Goal: Task Accomplishment & Management: Manage account settings

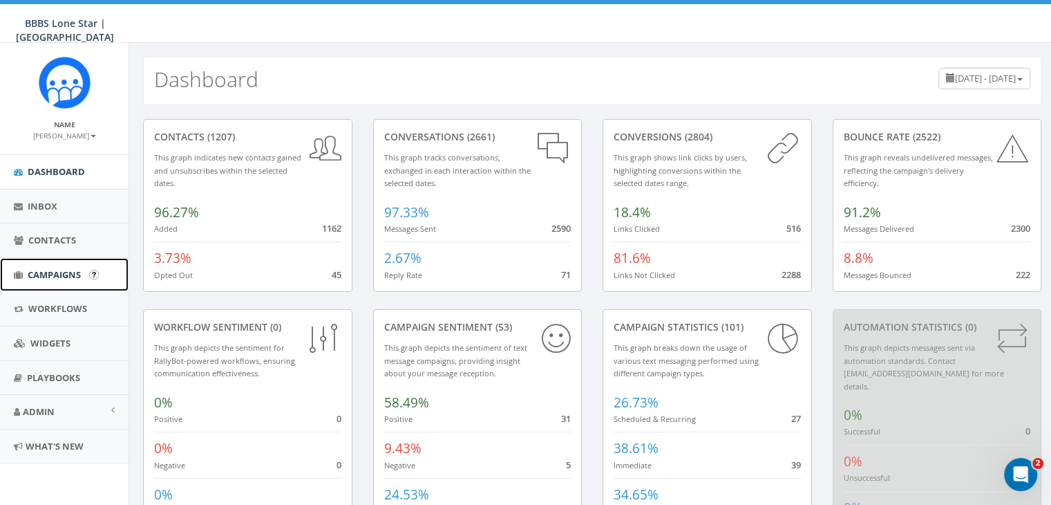
click at [56, 273] on span "Campaigns" at bounding box center [54, 274] width 53 height 12
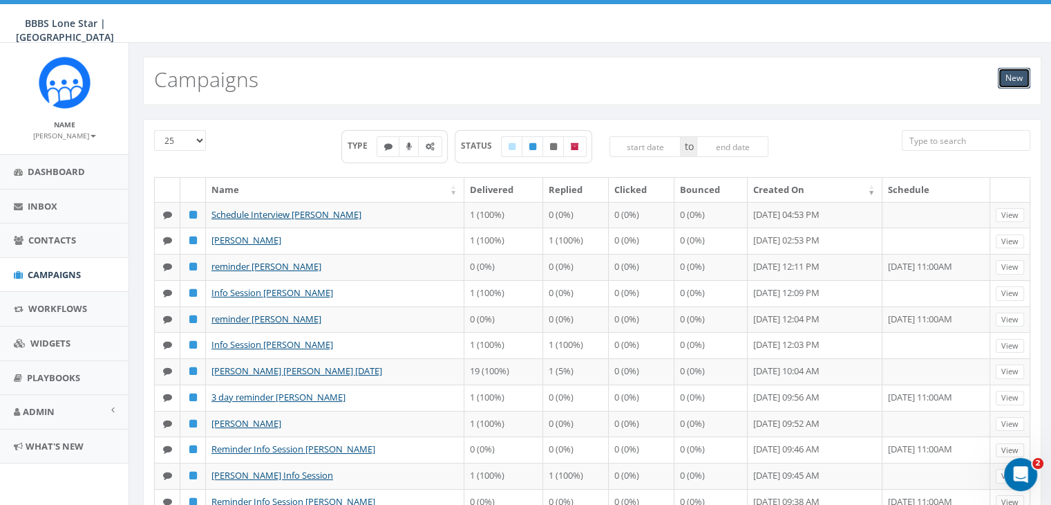
click at [1013, 74] on link "New" at bounding box center [1014, 78] width 32 height 21
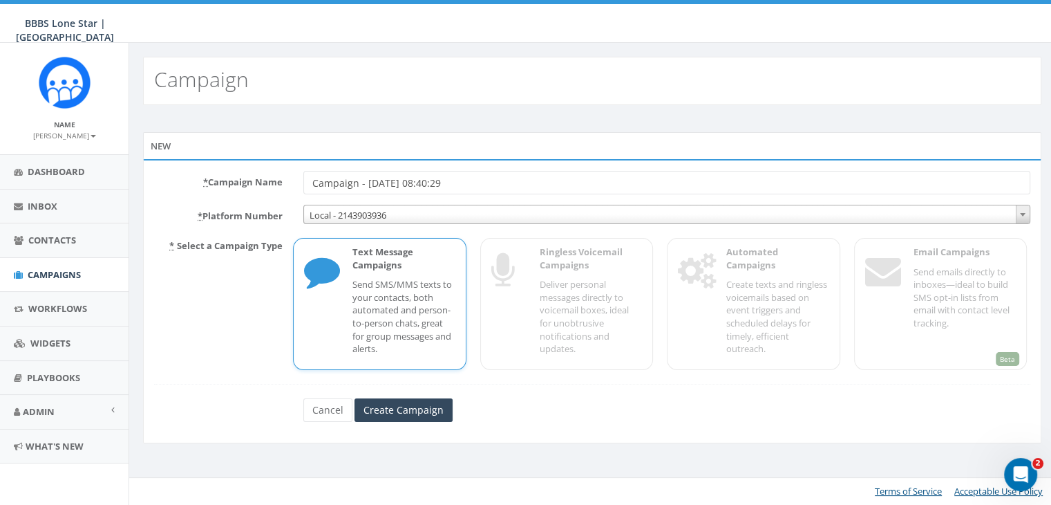
drag, startPoint x: 466, startPoint y: 177, endPoint x: 286, endPoint y: 165, distance: 180.8
click at [287, 164] on div "* Campaign Name Campaign - 08/26/2025, 08:40:29 * Platform Number Local - 21439…" at bounding box center [592, 301] width 898 height 284
type input "[PERSON_NAME]"
click at [402, 411] on input "Create Campaign" at bounding box center [404, 409] width 98 height 23
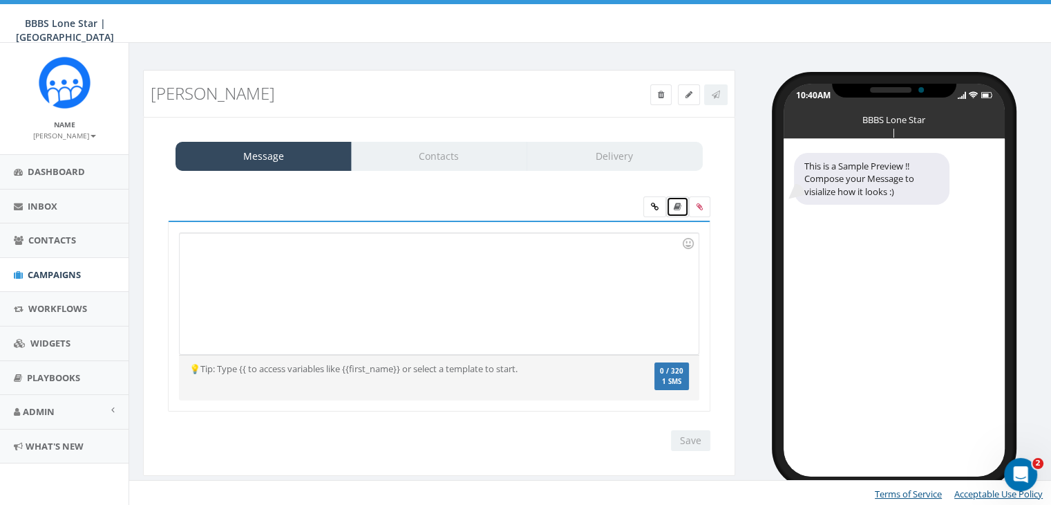
click at [679, 204] on icon at bounding box center [678, 206] width 8 height 8
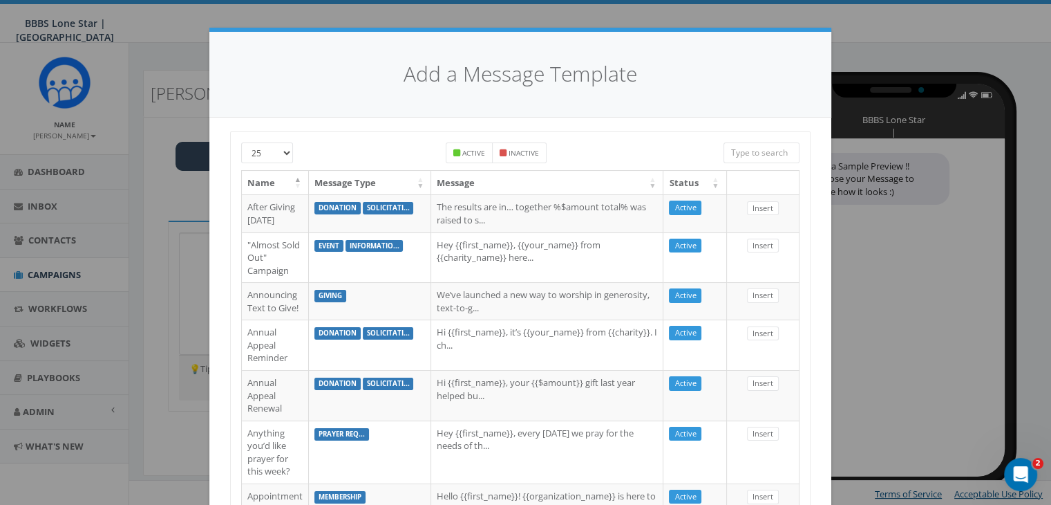
click at [740, 149] on input "search" at bounding box center [762, 152] width 76 height 21
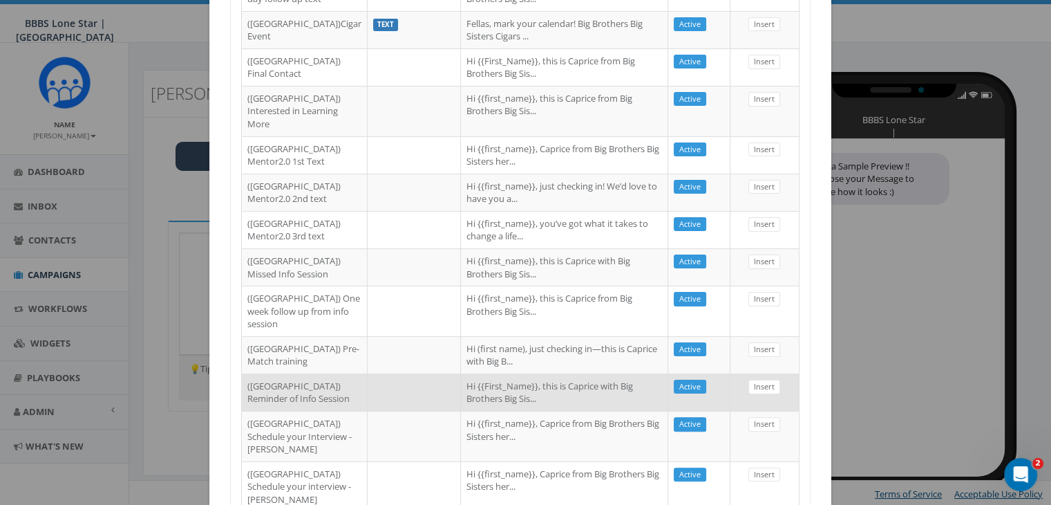
scroll to position [176, 0]
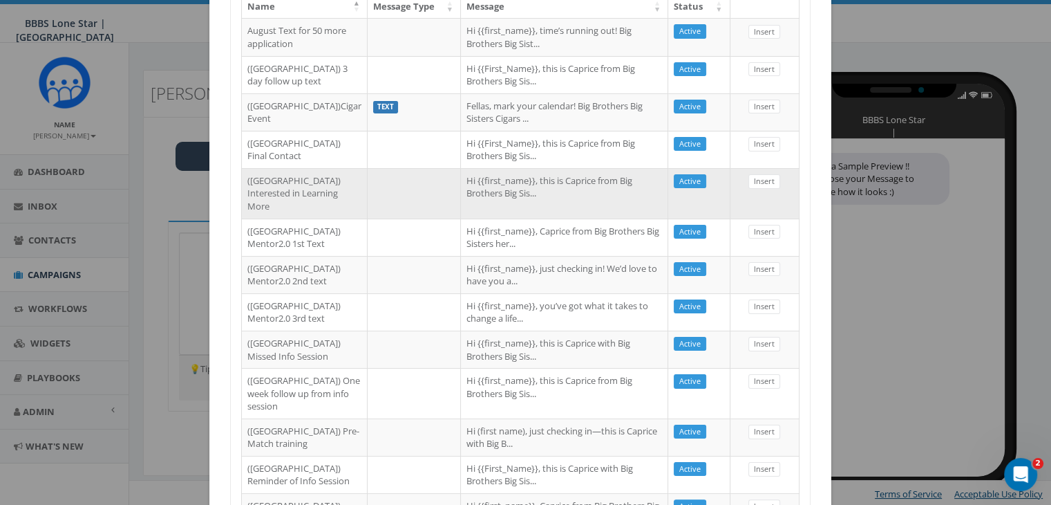
type input "Dallas"
click at [498, 218] on td "Hi {{first_name}}, this is Caprice from Big Brothers Big Sis..." at bounding box center [564, 193] width 207 height 50
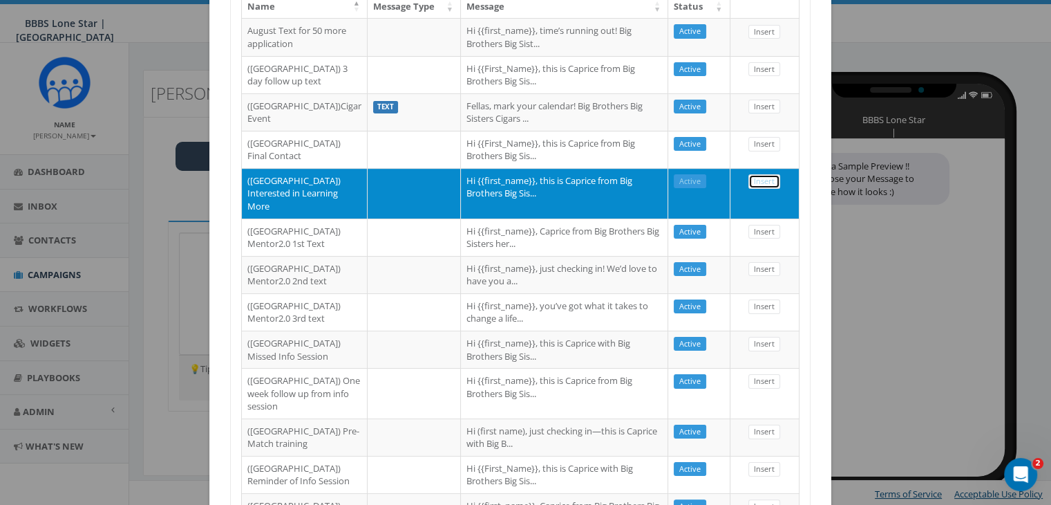
click at [760, 189] on link "Insert" at bounding box center [764, 181] width 32 height 15
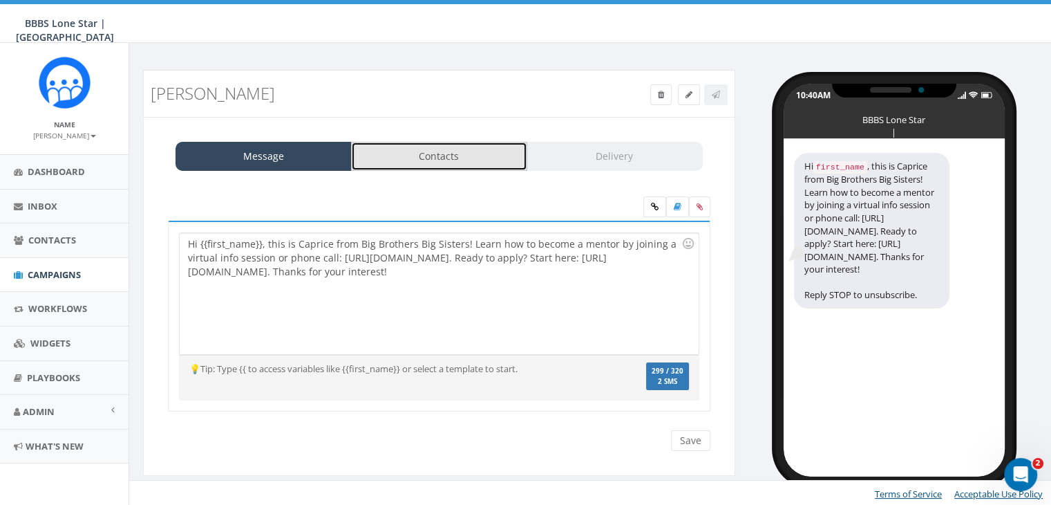
click at [489, 158] on link "Contacts" at bounding box center [439, 156] width 176 height 29
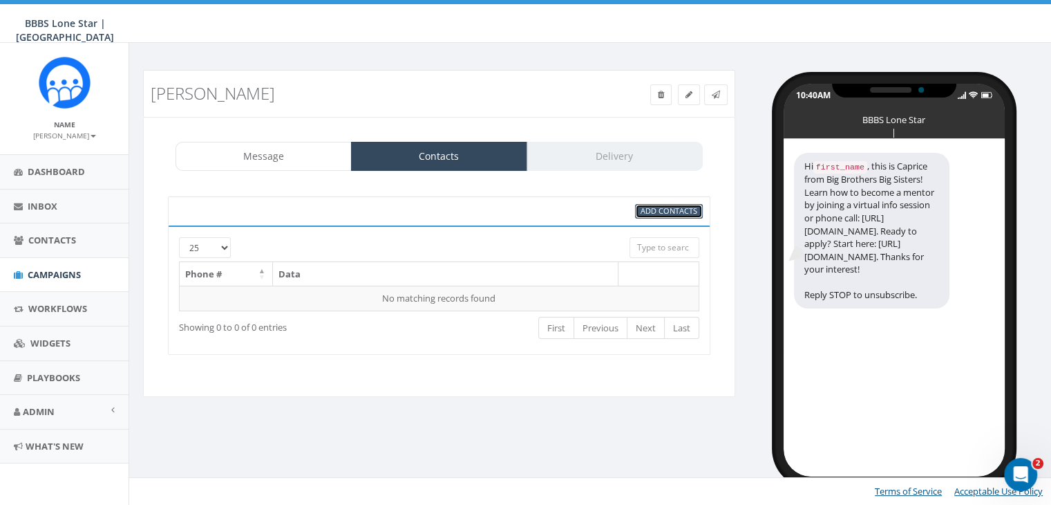
click at [681, 212] on span "Add Contacts" at bounding box center [669, 210] width 57 height 10
select select
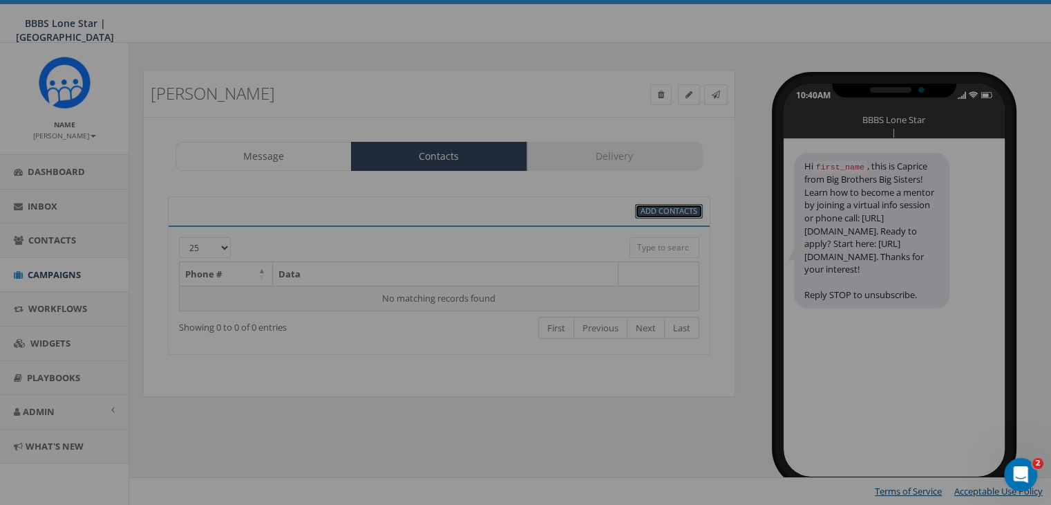
scroll to position [0, 0]
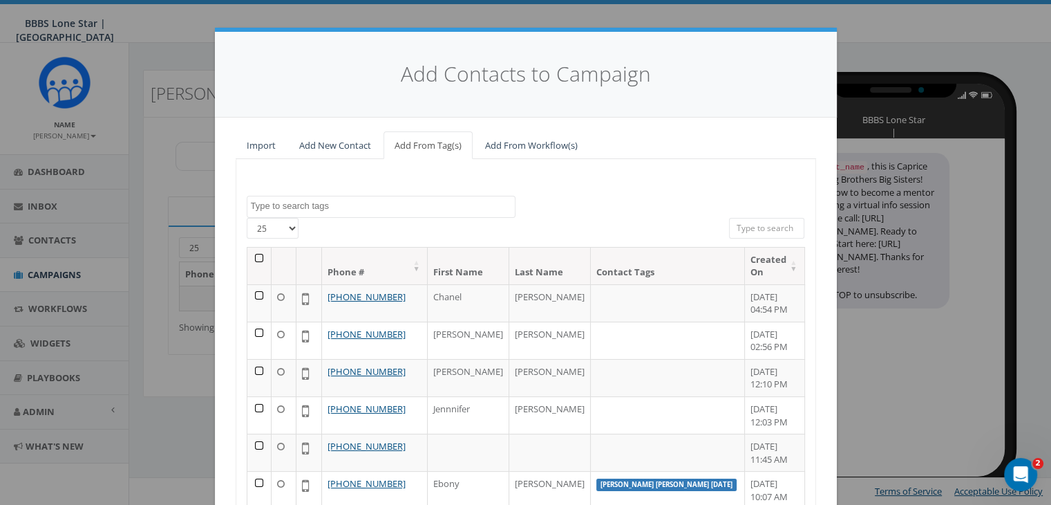
click at [762, 225] on input "search" at bounding box center [767, 228] width 76 height 21
paste input "785-307-6701"
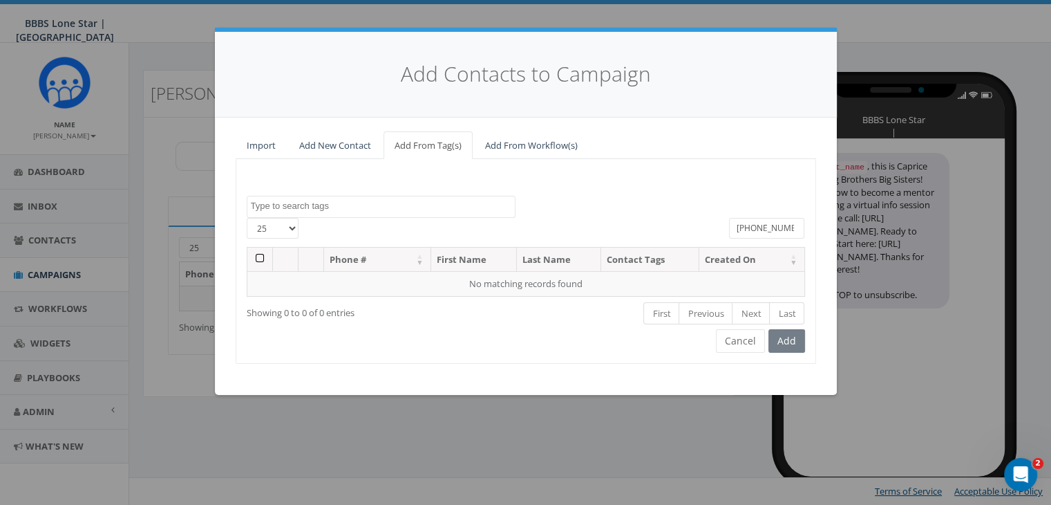
type input "785-307-6701"
click at [330, 137] on link "Add New Contact" at bounding box center [335, 145] width 94 height 28
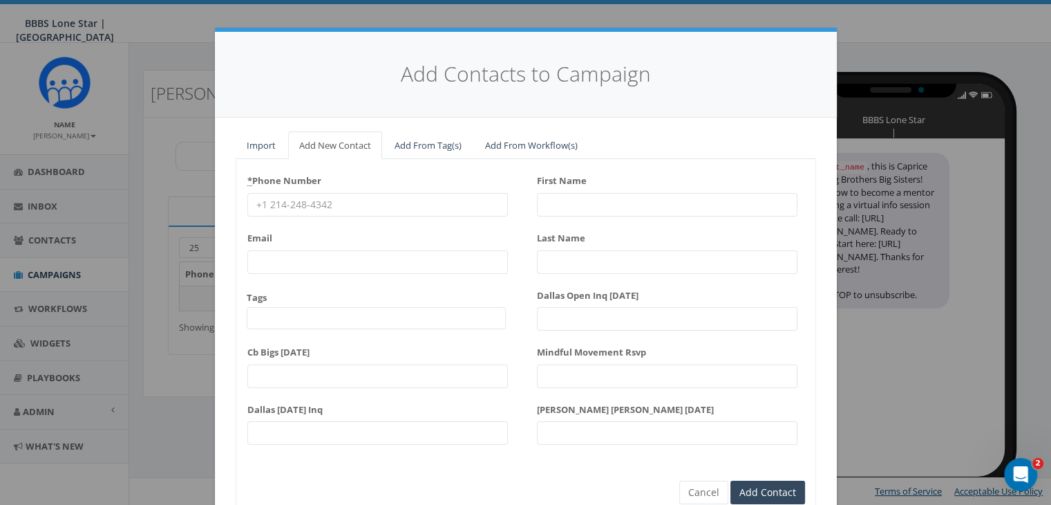
click at [293, 202] on input "* Phone Number" at bounding box center [377, 204] width 261 height 23
paste input "785-307-6701"
type input "785-307-6701"
click at [581, 202] on input "First Name" at bounding box center [667, 204] width 261 height 23
type input "Anthony"
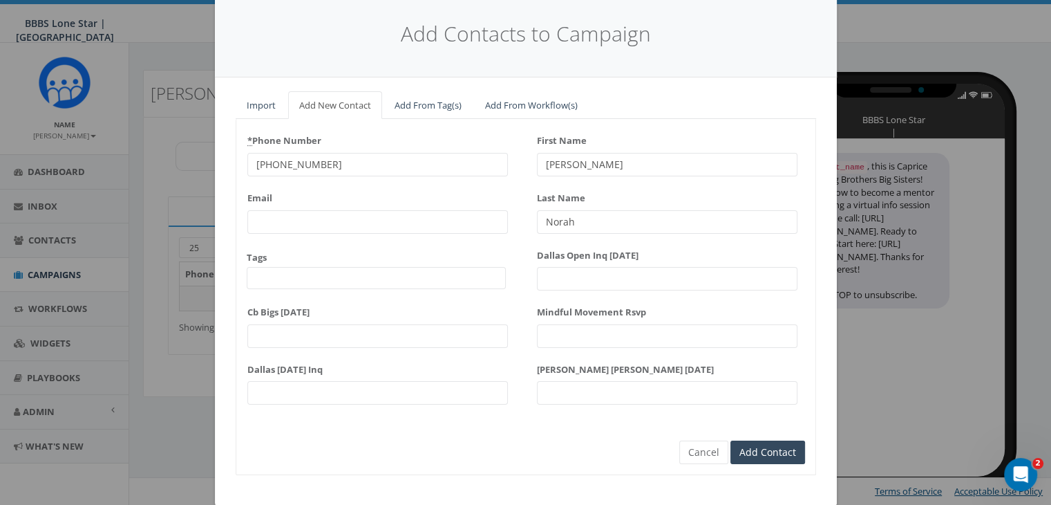
scroll to position [62, 0]
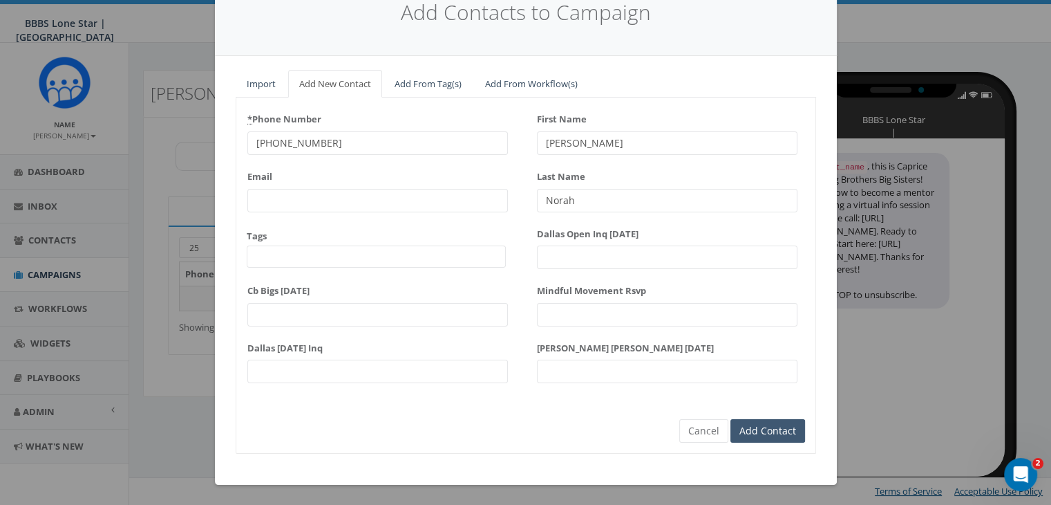
type input "Norah"
click at [752, 430] on input "Add Contact" at bounding box center [767, 430] width 75 height 23
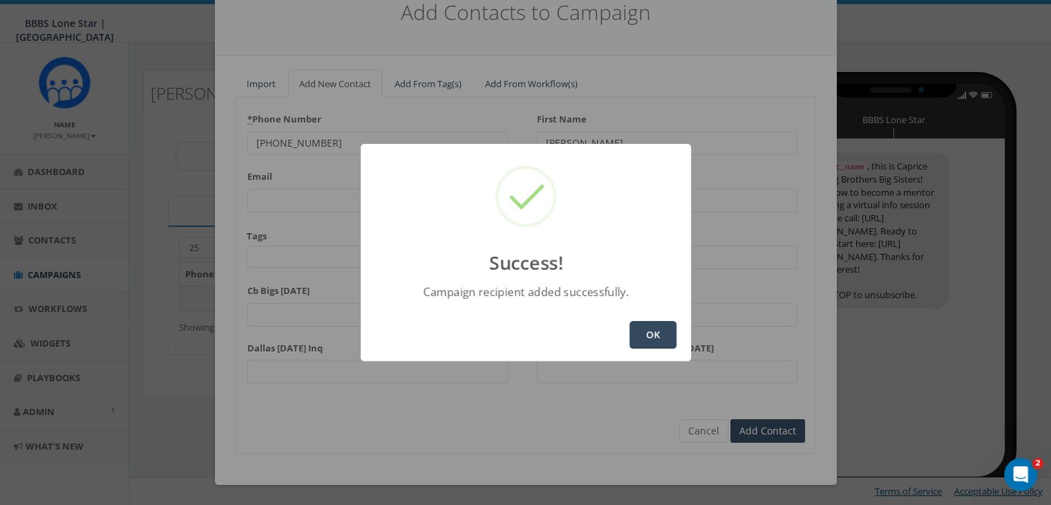
click at [650, 338] on button "OK" at bounding box center [653, 335] width 47 height 28
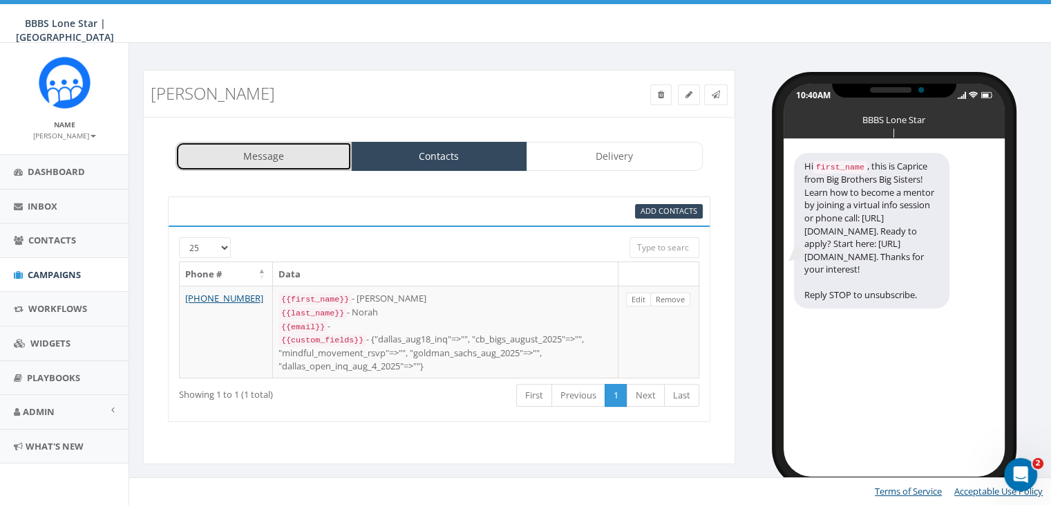
click at [296, 157] on link "Message" at bounding box center [264, 156] width 176 height 29
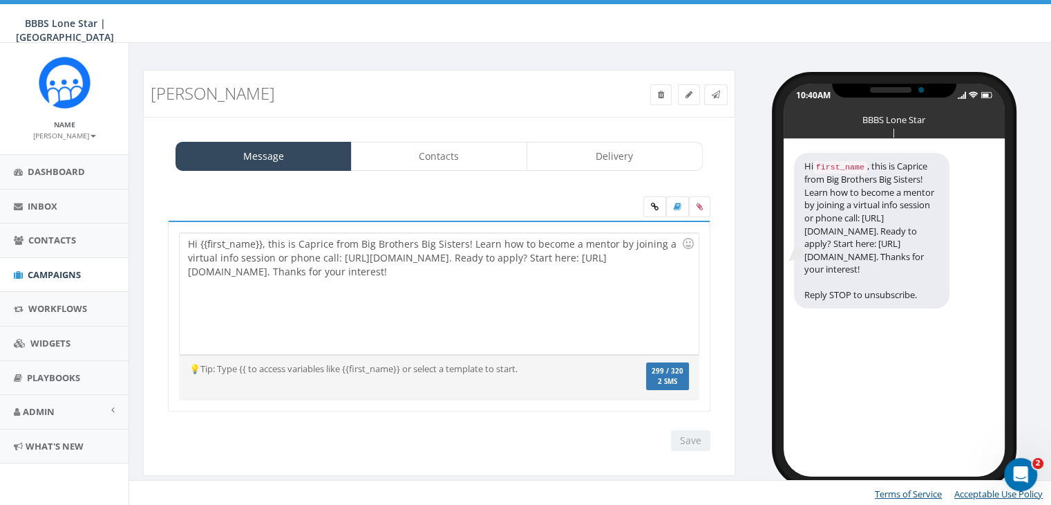
click at [260, 242] on div "Hi {{first_name}}, this is Caprice from Big Brothers Big Sisters! Learn how to …" at bounding box center [439, 293] width 518 height 121
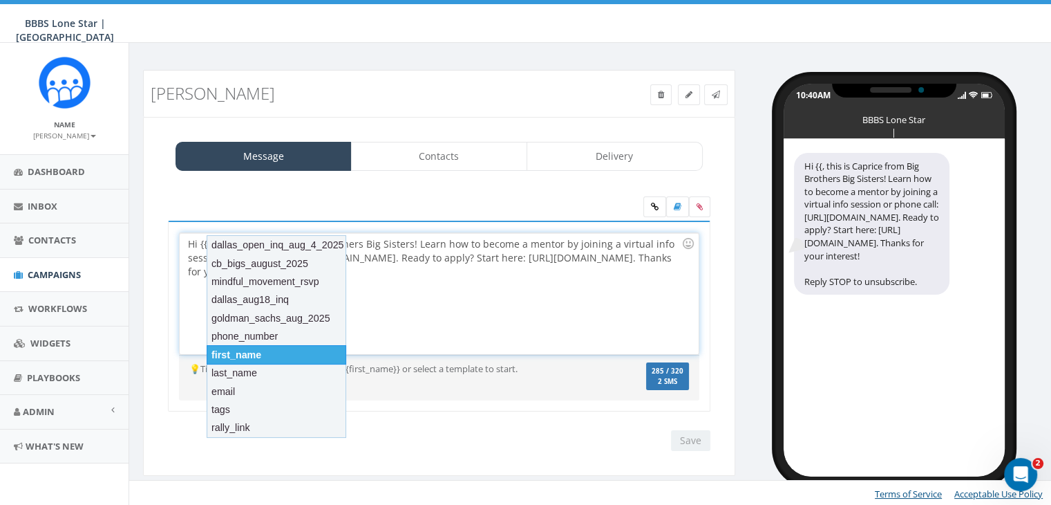
click at [241, 348] on div "first_name" at bounding box center [277, 354] width 140 height 19
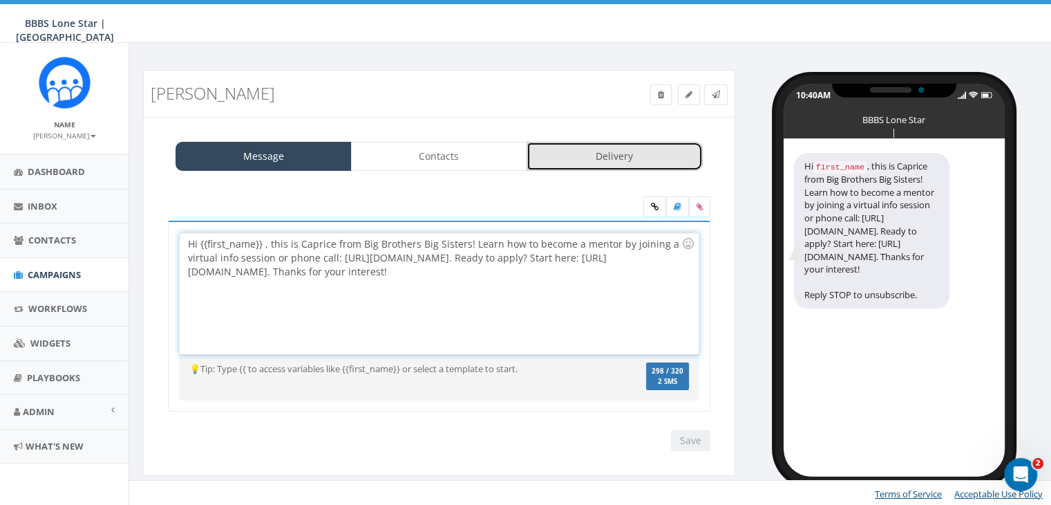
click at [575, 159] on link "Delivery" at bounding box center [615, 156] width 176 height 29
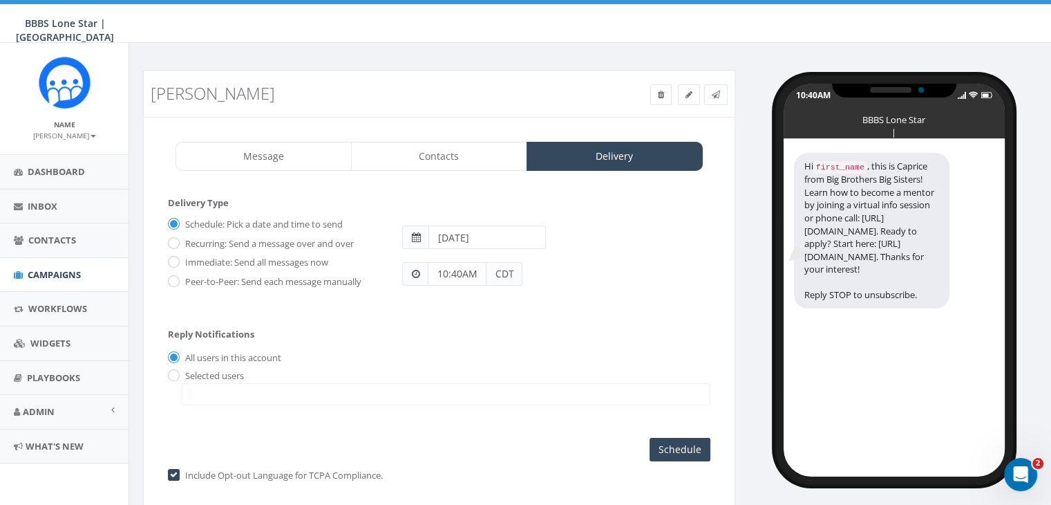
click at [182, 256] on label "Immediate: Send all messages now" at bounding box center [255, 263] width 147 height 14
click at [171, 258] on input "Immediate: Send all messages now" at bounding box center [172, 262] width 9 height 9
radio input "true"
click at [175, 371] on input "radio" at bounding box center [172, 375] width 9 height 9
radio input "true"
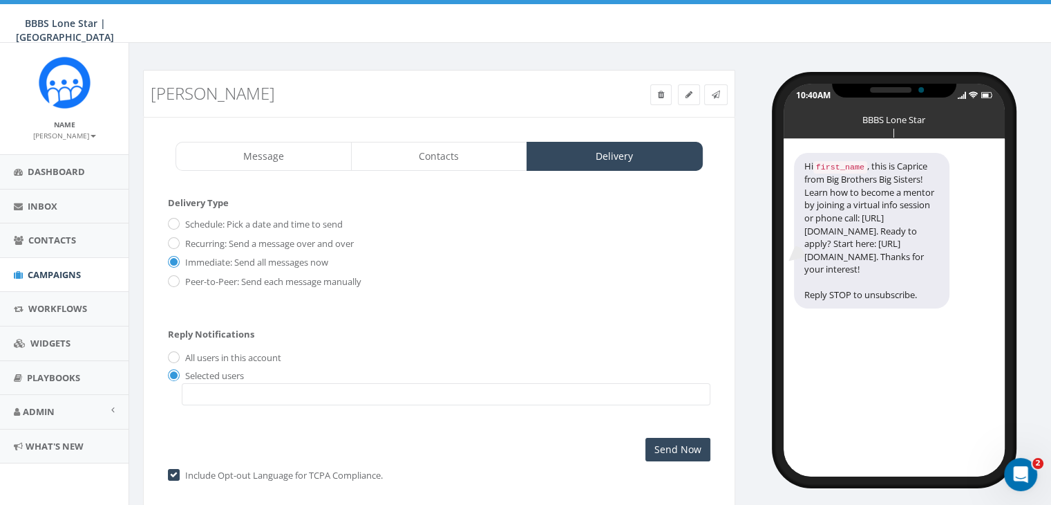
click at [235, 393] on span at bounding box center [446, 394] width 529 height 22
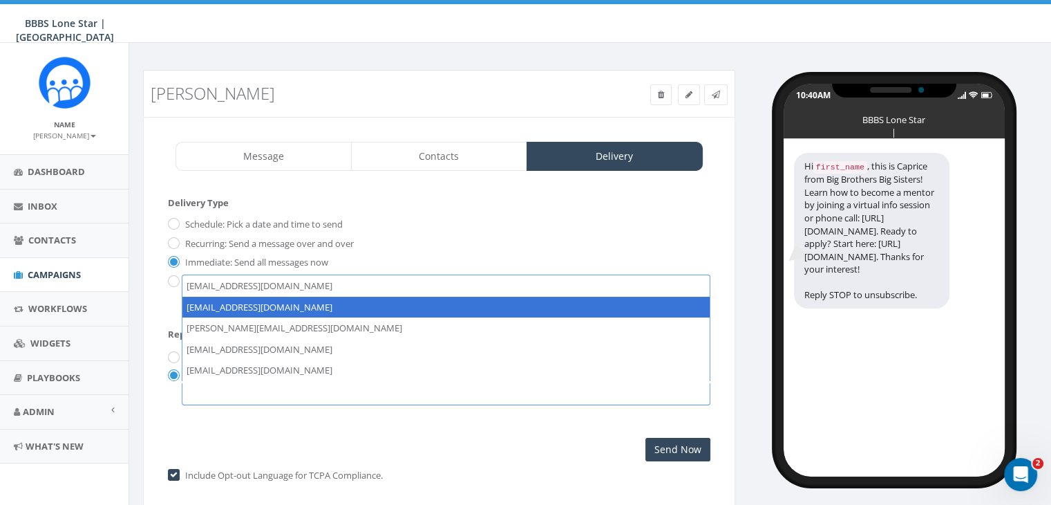
select select "1730"
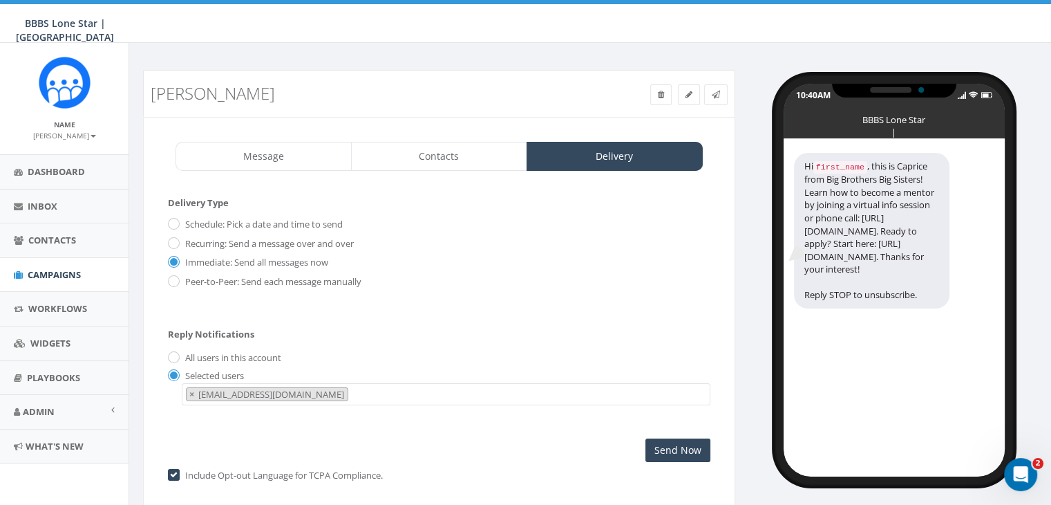
scroll to position [14, 0]
click at [670, 444] on input "Send Now" at bounding box center [677, 449] width 65 height 23
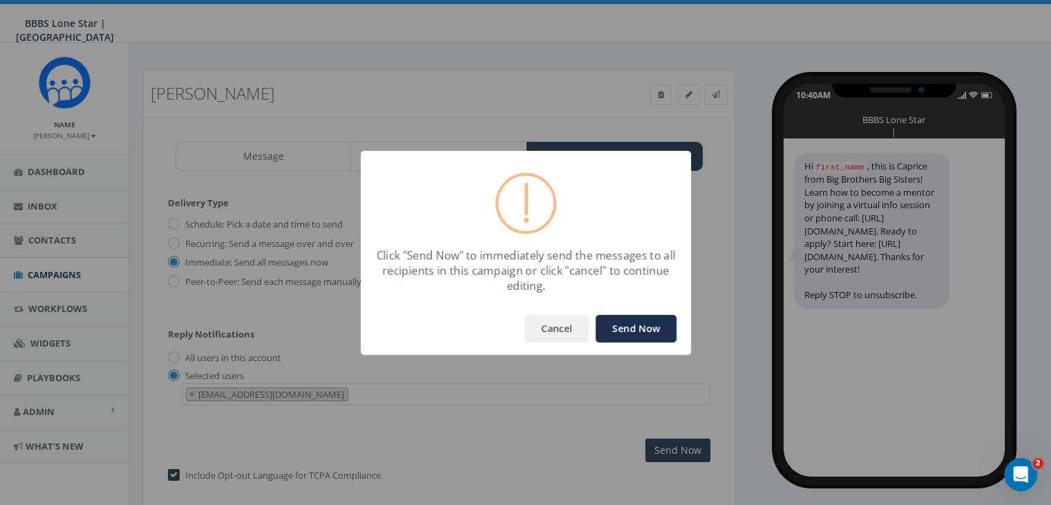
click at [645, 321] on button "Send Now" at bounding box center [636, 328] width 81 height 28
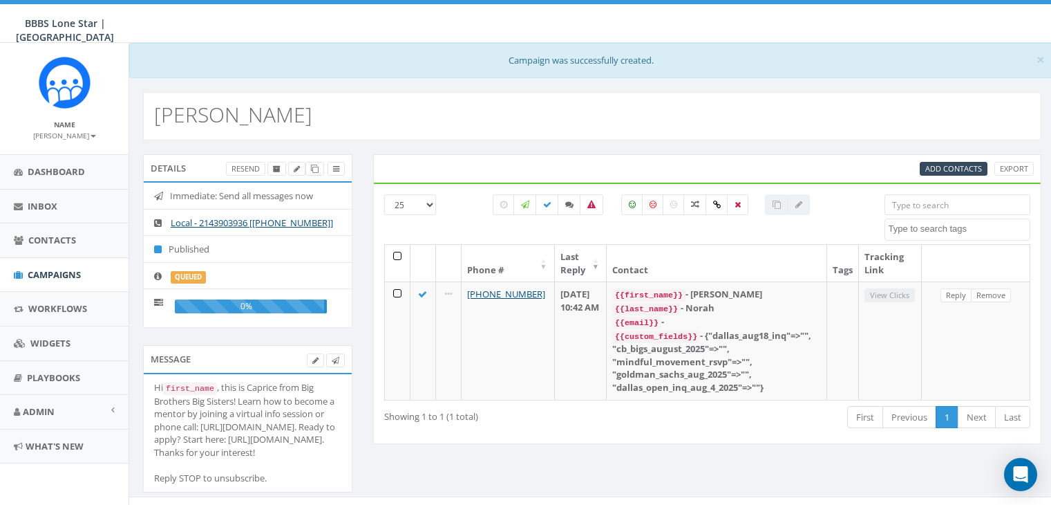
select select
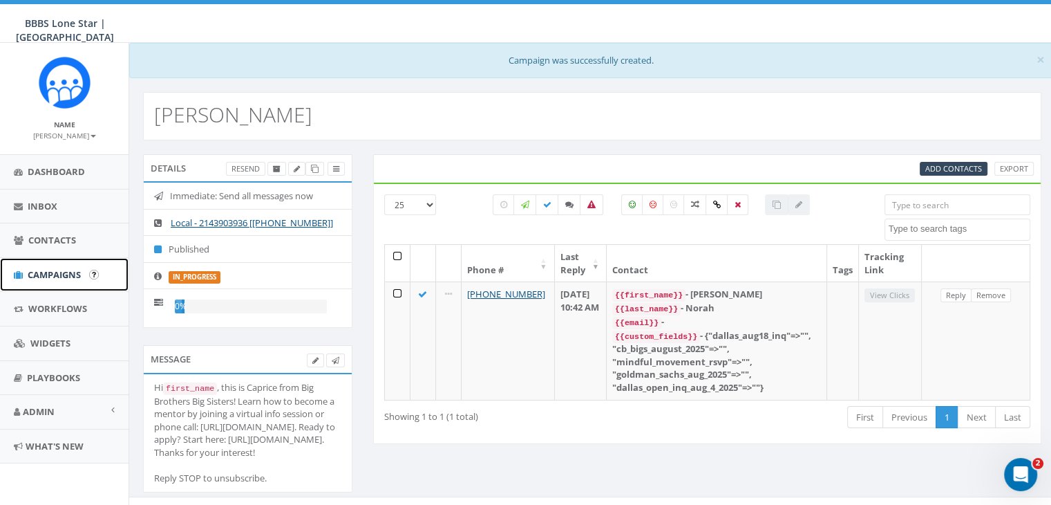
click at [77, 268] on span "Campaigns" at bounding box center [54, 274] width 53 height 12
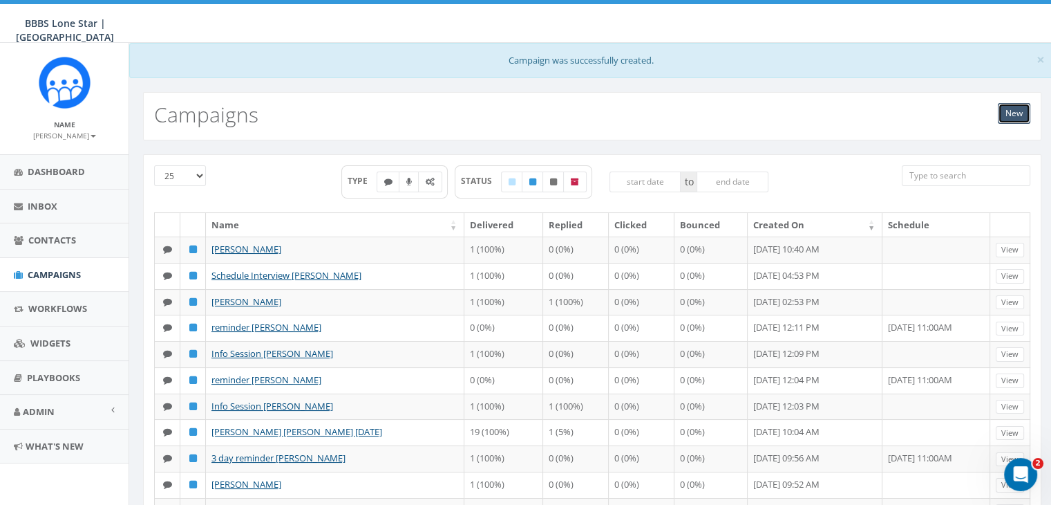
click at [1016, 114] on link "New" at bounding box center [1014, 113] width 32 height 21
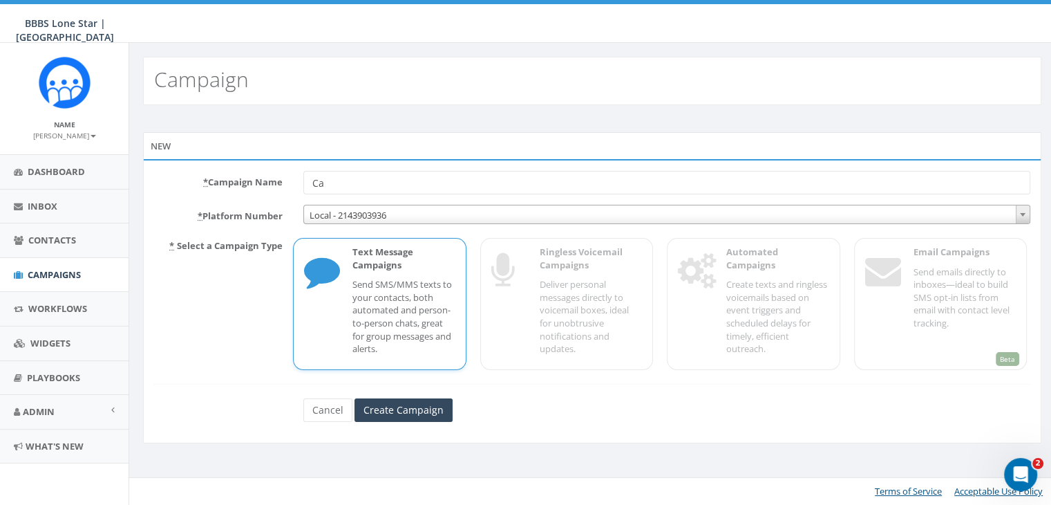
type input "C"
type input "3 day Anthony Norah"
click at [384, 406] on input "Create Campaign" at bounding box center [404, 409] width 98 height 23
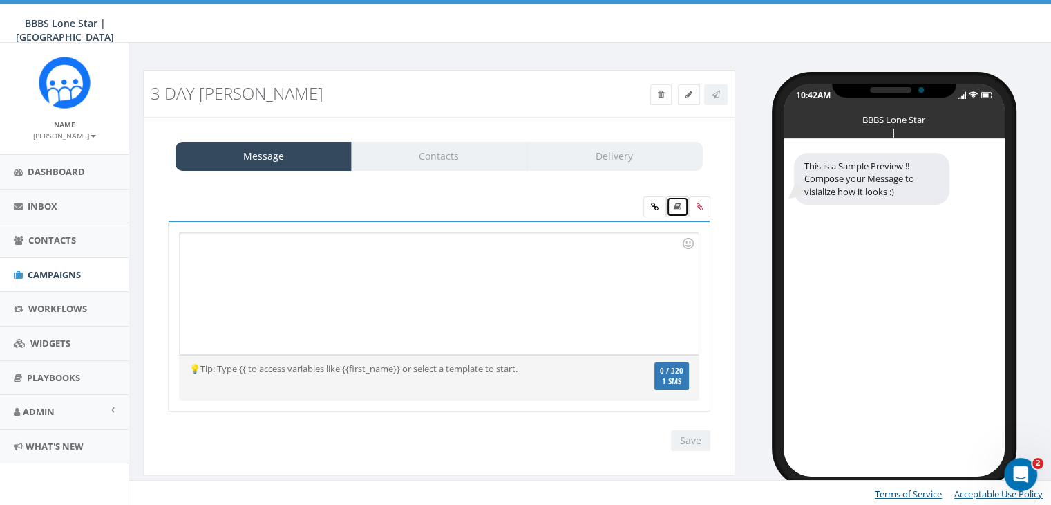
click at [679, 202] on icon at bounding box center [678, 206] width 8 height 8
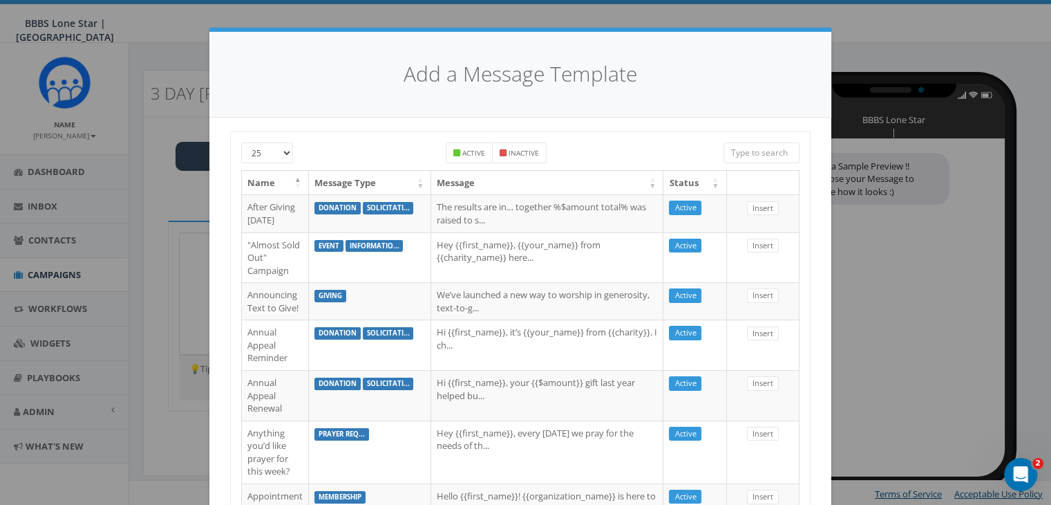
click at [738, 154] on input "search" at bounding box center [762, 152] width 76 height 21
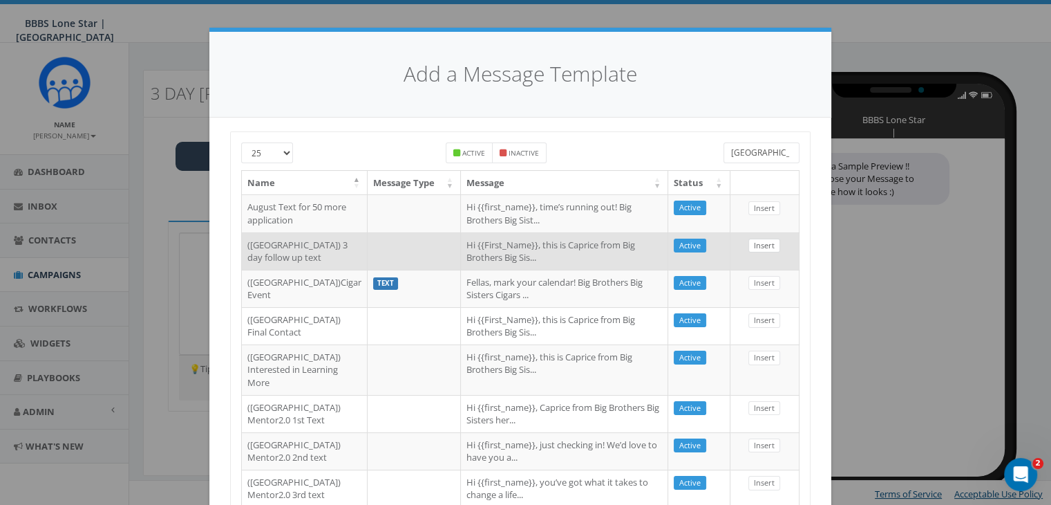
type input "Dallas"
click at [766, 253] on link "Insert" at bounding box center [764, 245] width 32 height 15
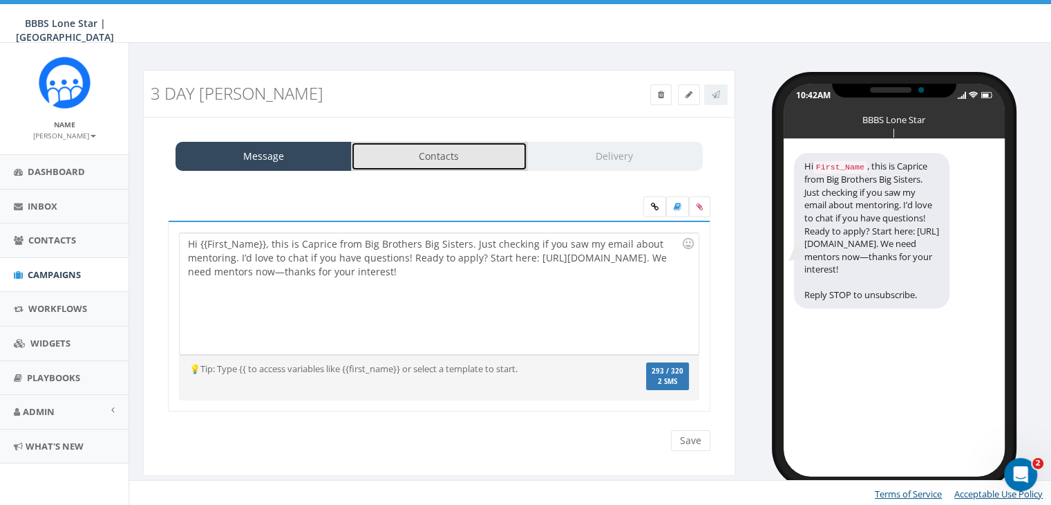
click at [457, 156] on link "Contacts" at bounding box center [439, 156] width 176 height 29
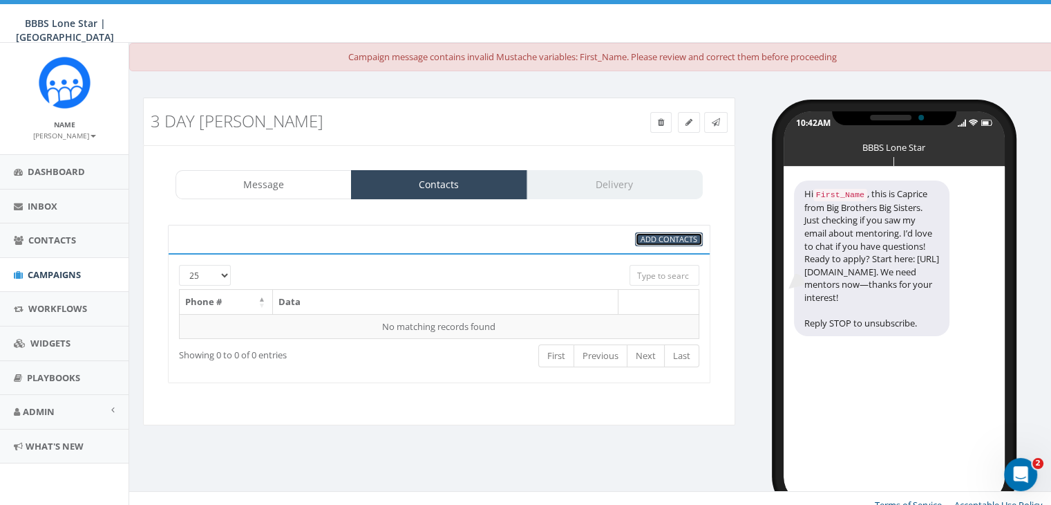
click at [648, 236] on span "Add Contacts" at bounding box center [669, 239] width 57 height 10
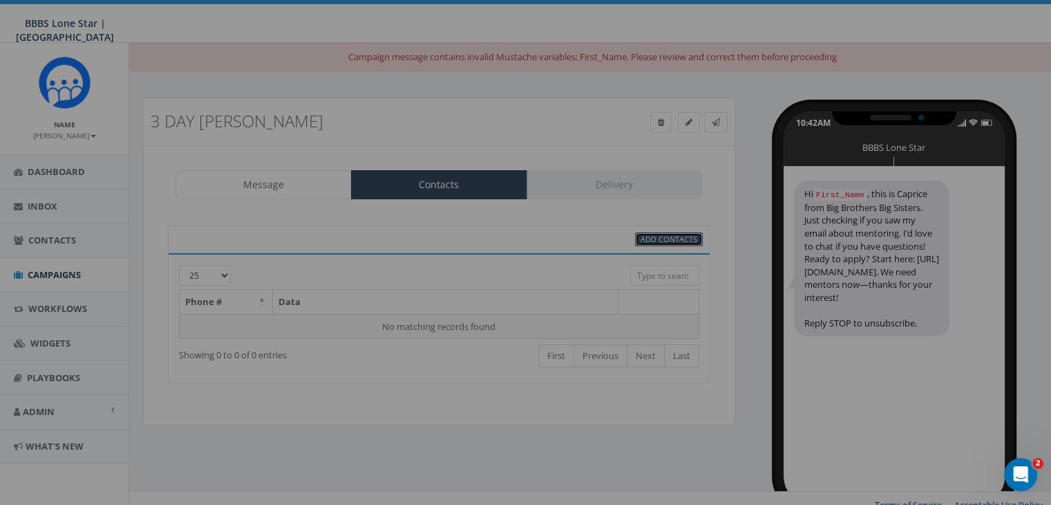
select select
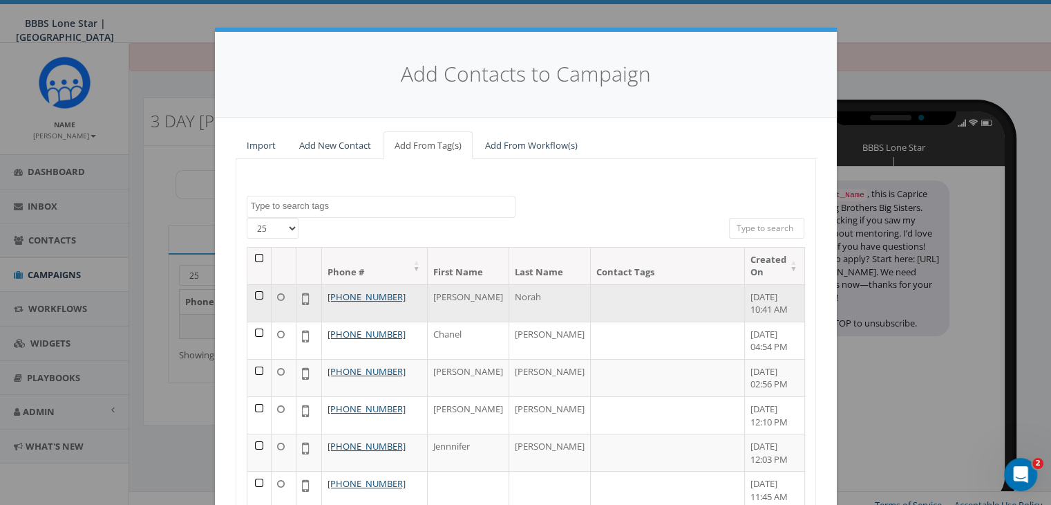
click at [251, 284] on td at bounding box center [259, 302] width 25 height 37
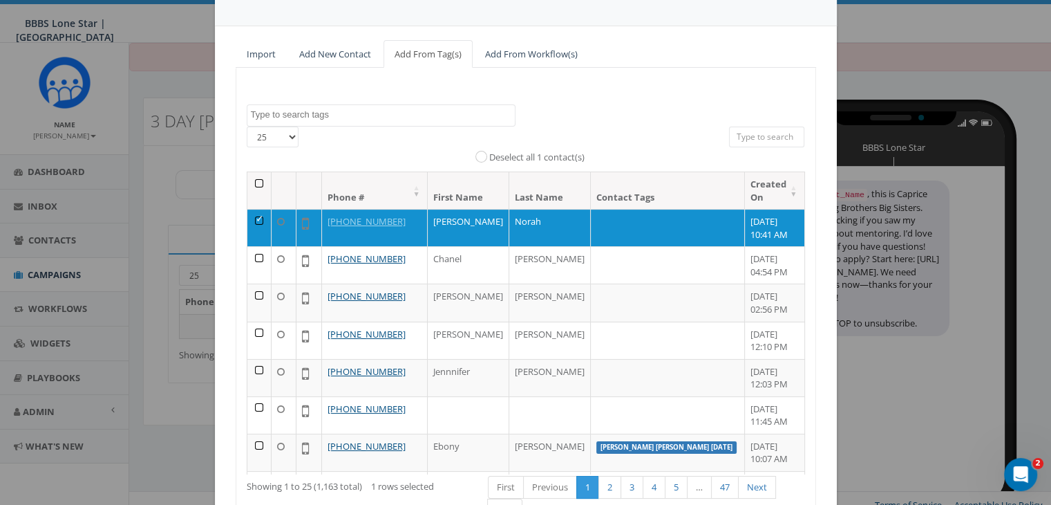
scroll to position [196, 0]
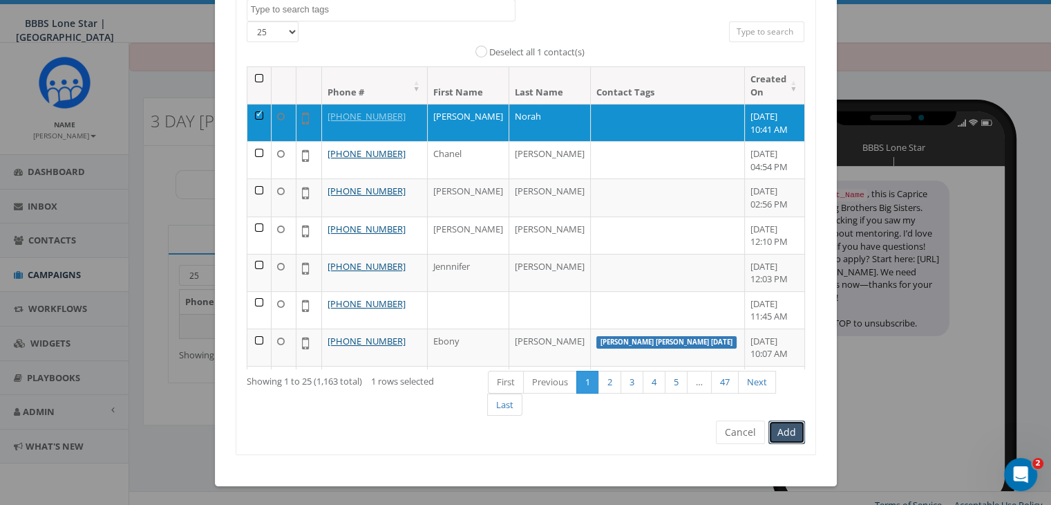
click at [779, 427] on button "Add" at bounding box center [787, 431] width 37 height 23
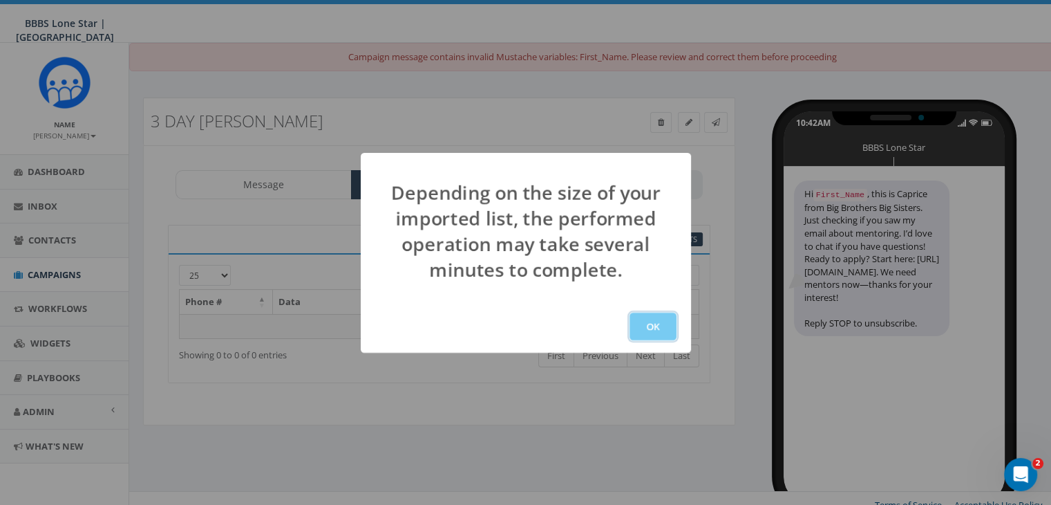
click at [661, 327] on button "OK" at bounding box center [653, 326] width 47 height 28
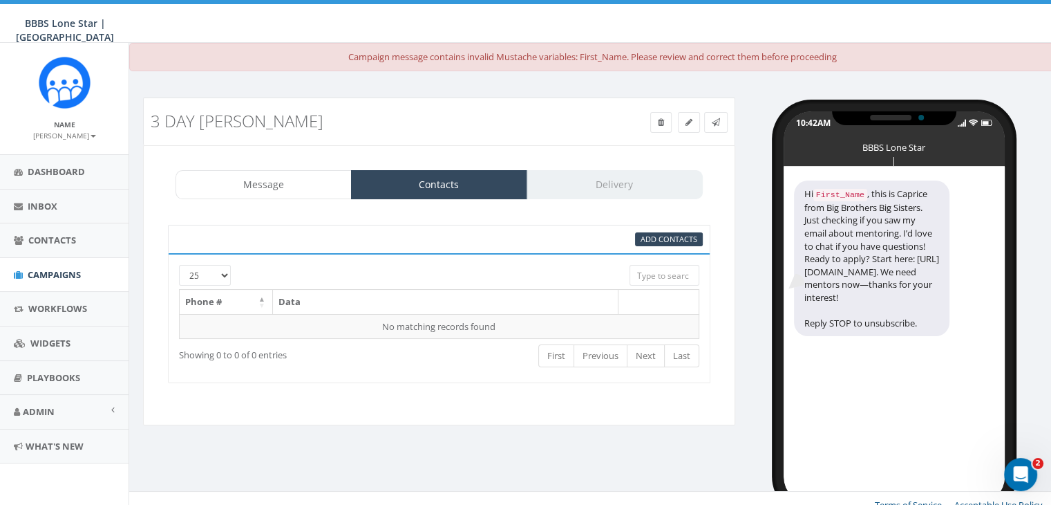
scroll to position [13, 0]
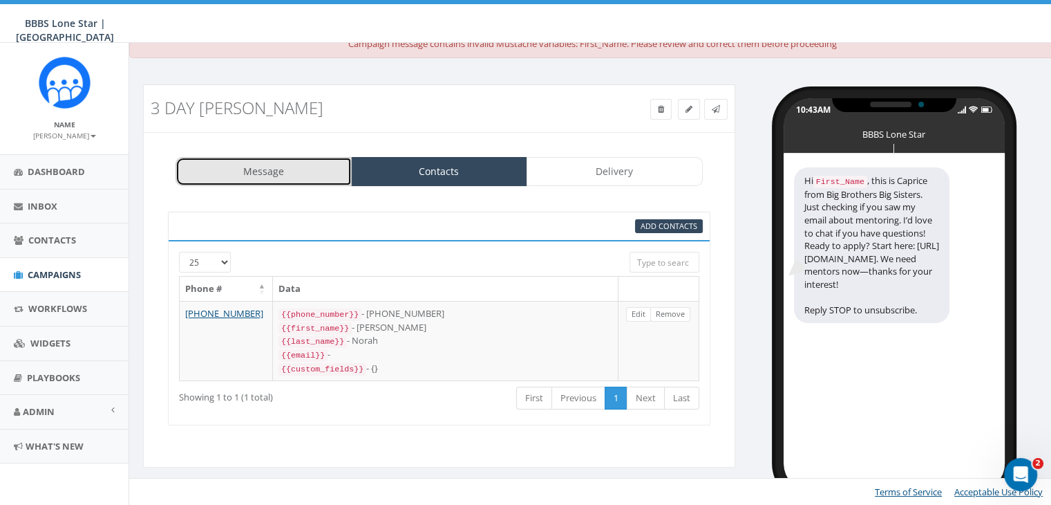
click at [275, 172] on link "Message" at bounding box center [264, 171] width 176 height 29
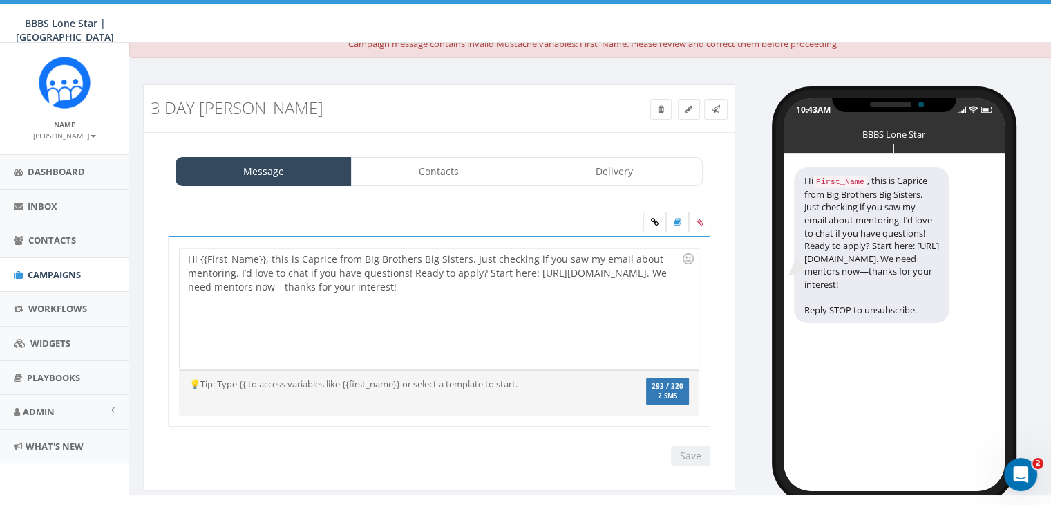
click at [264, 258] on div "Hi {{First_Name}}, this is Caprice from Big Brothers Big Sisters. Just checking…" at bounding box center [439, 308] width 518 height 121
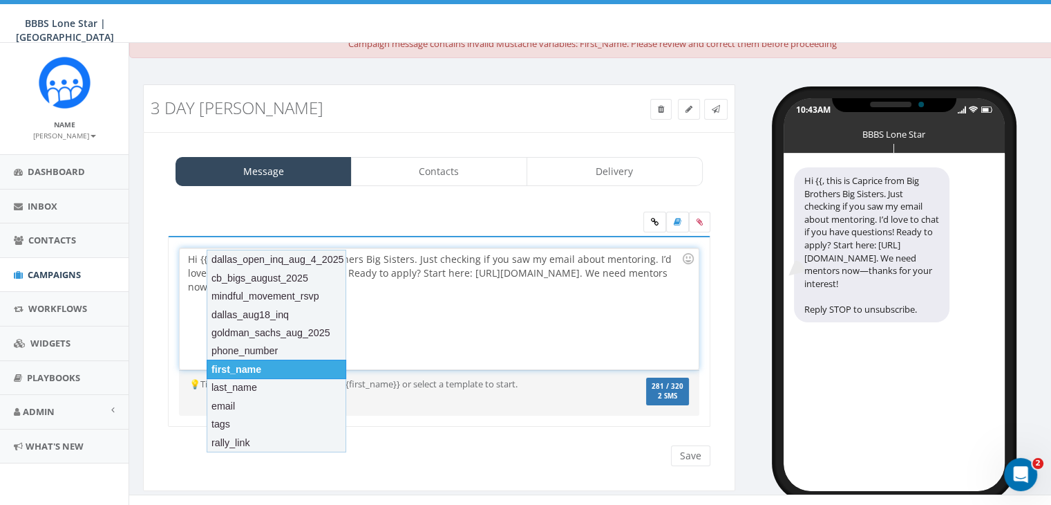
click at [251, 363] on div "first_name" at bounding box center [277, 368] width 140 height 19
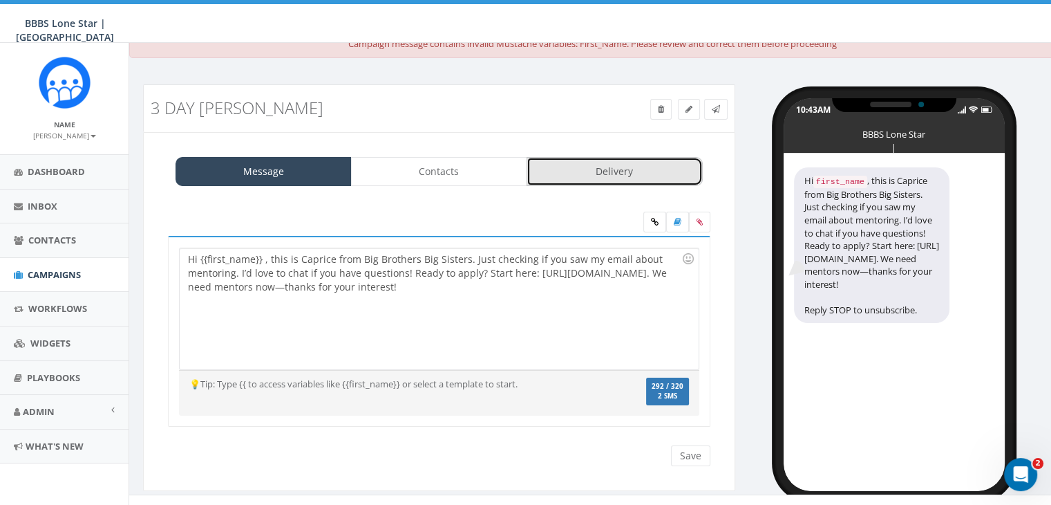
click at [586, 172] on link "Delivery" at bounding box center [615, 171] width 176 height 29
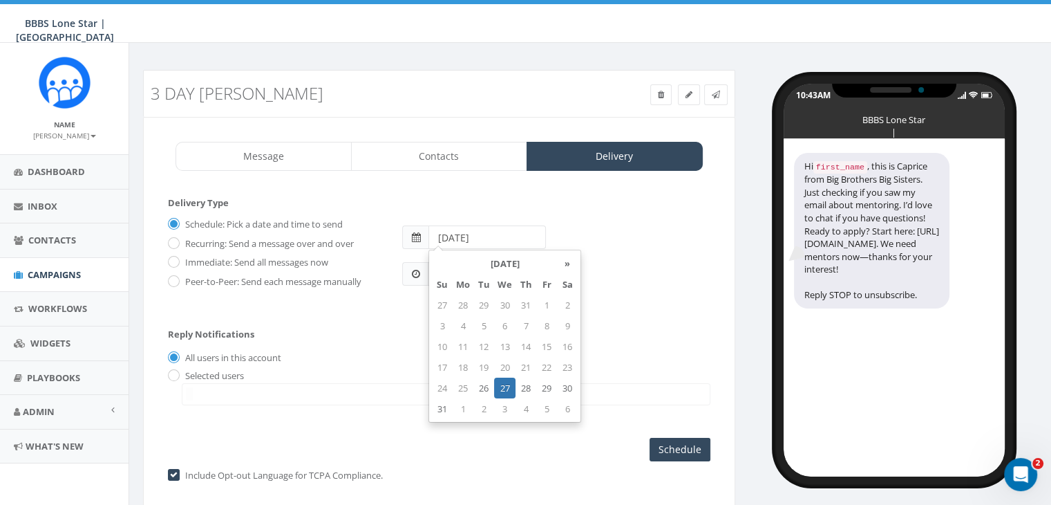
click at [507, 241] on input "2025-08-27" at bounding box center [486, 236] width 117 height 23
click at [545, 389] on td "29" at bounding box center [546, 387] width 21 height 21
type input "2025-08-29"
click at [661, 286] on div "Schedule: Pick a date and time to send Recurring: Send a message over and over …" at bounding box center [439, 258] width 543 height 90
click at [460, 271] on input "10:43AM" at bounding box center [457, 273] width 59 height 23
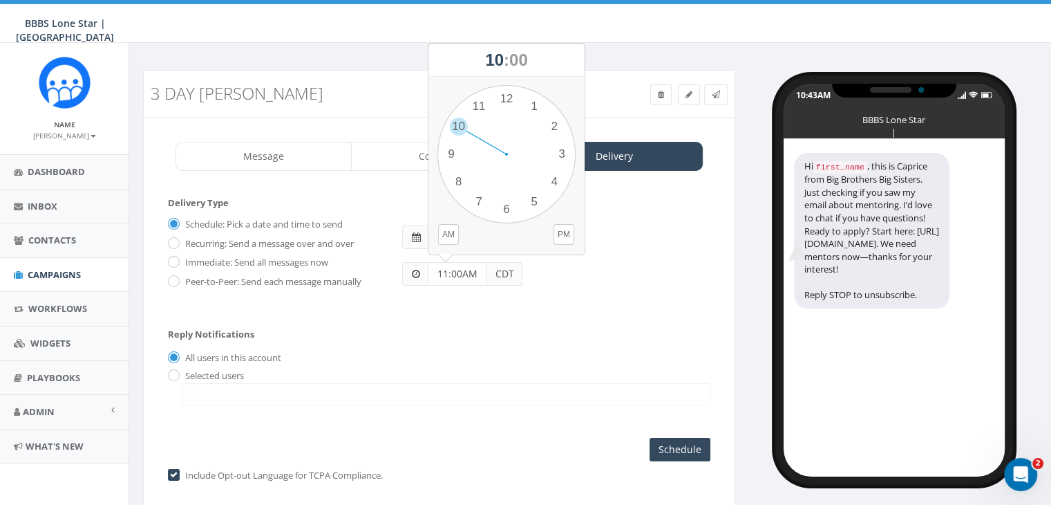
type input "11:00AM"
click at [182, 369] on label "Selected users" at bounding box center [213, 376] width 62 height 14
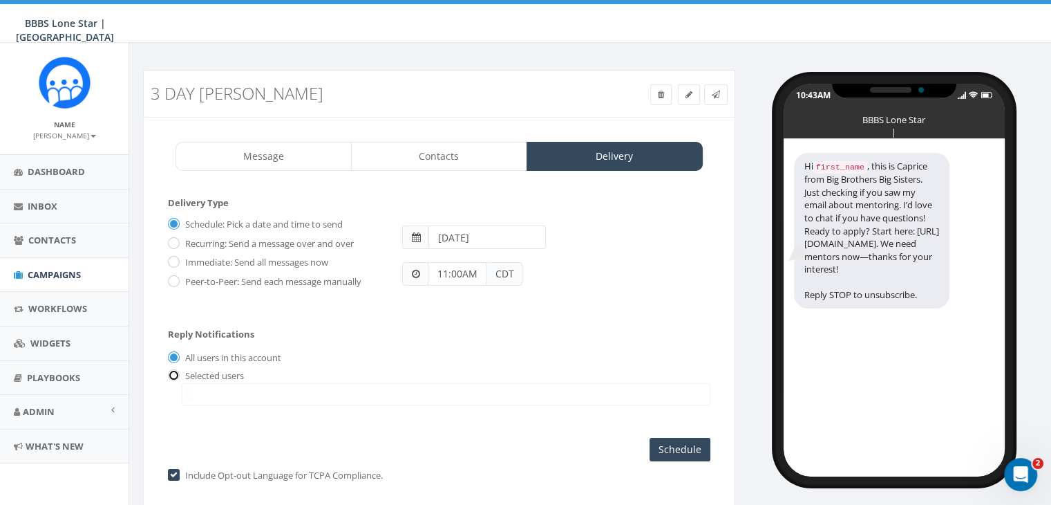
click at [171, 372] on input "radio" at bounding box center [172, 375] width 9 height 9
radio input "true"
click at [194, 384] on span at bounding box center [446, 394] width 529 height 22
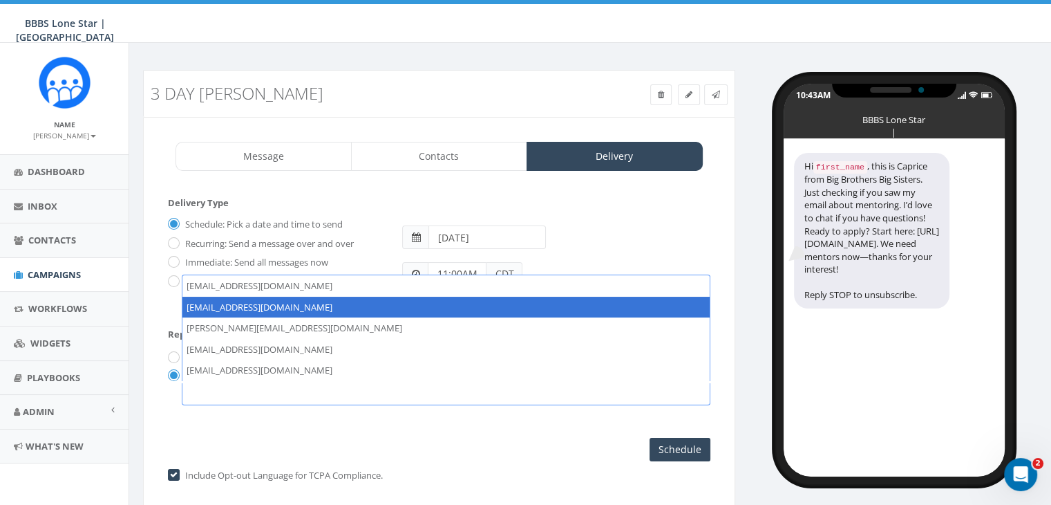
select select "1730"
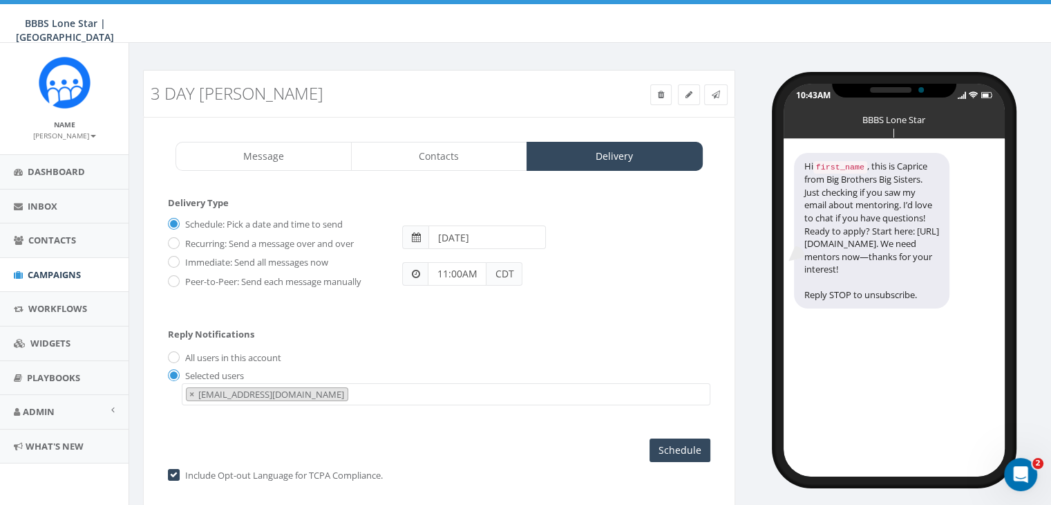
scroll to position [14, 0]
click at [672, 444] on input "Schedule" at bounding box center [680, 449] width 61 height 23
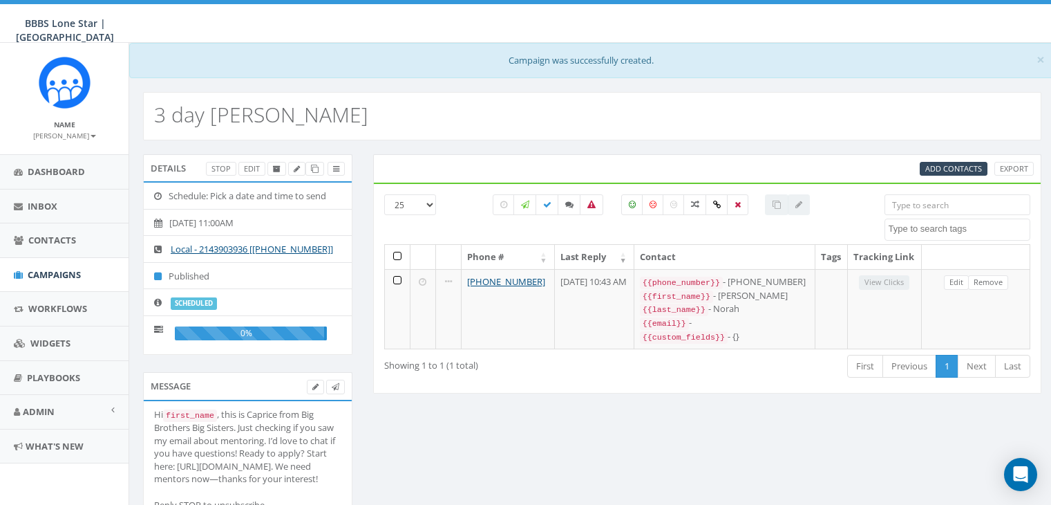
select select
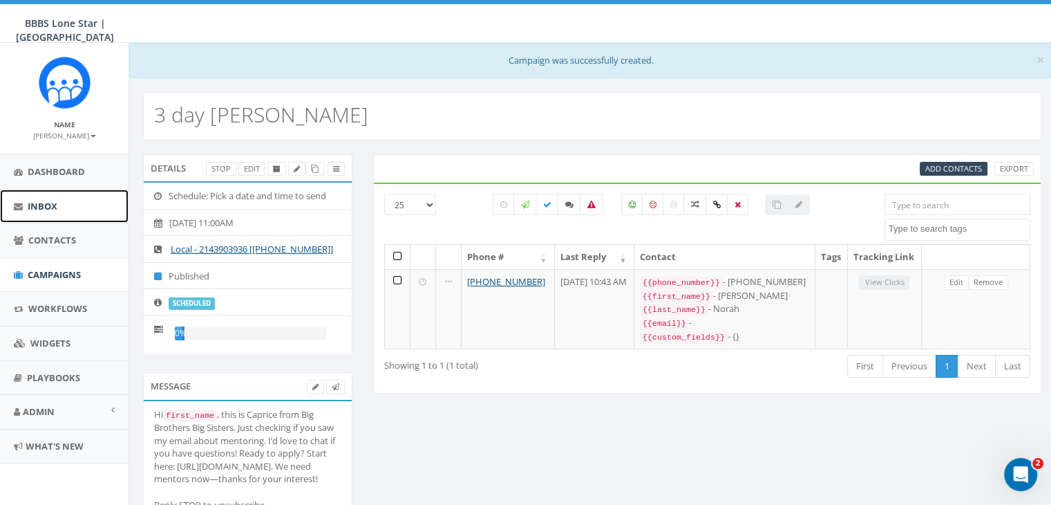
click at [36, 202] on span "Inbox" at bounding box center [43, 206] width 30 height 12
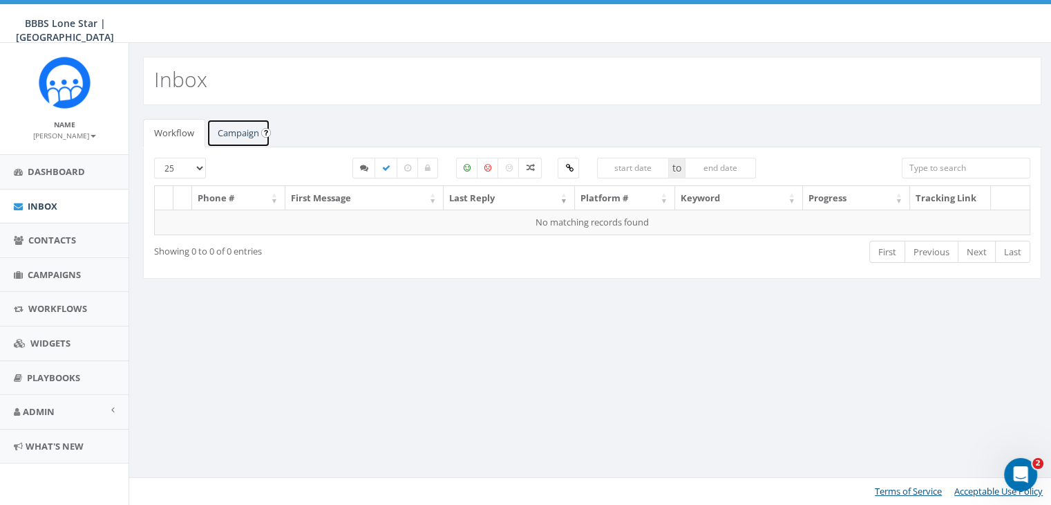
click at [229, 127] on link "Campaign" at bounding box center [239, 133] width 64 height 28
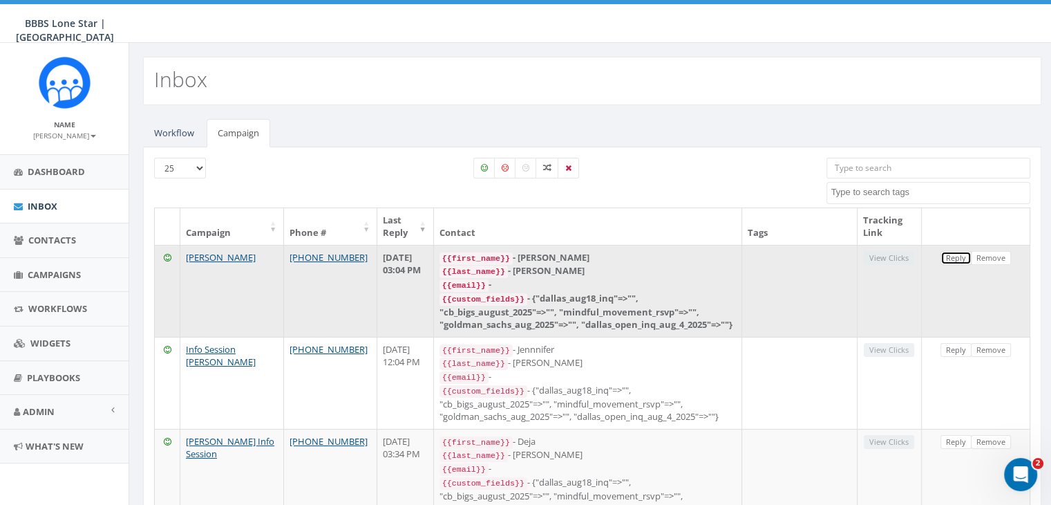
click at [961, 251] on link "Reply" at bounding box center [956, 258] width 31 height 15
select select
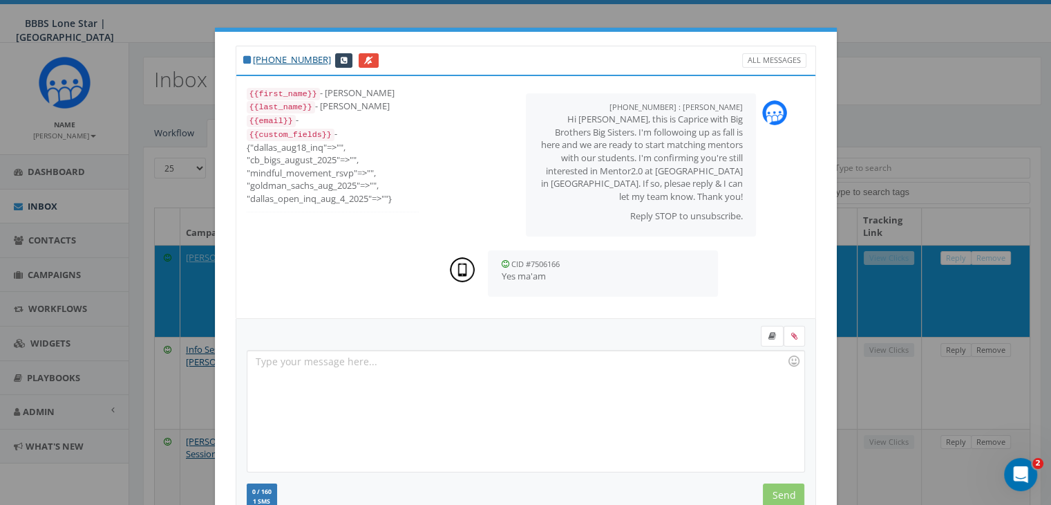
click at [323, 370] on div at bounding box center [525, 410] width 556 height 121
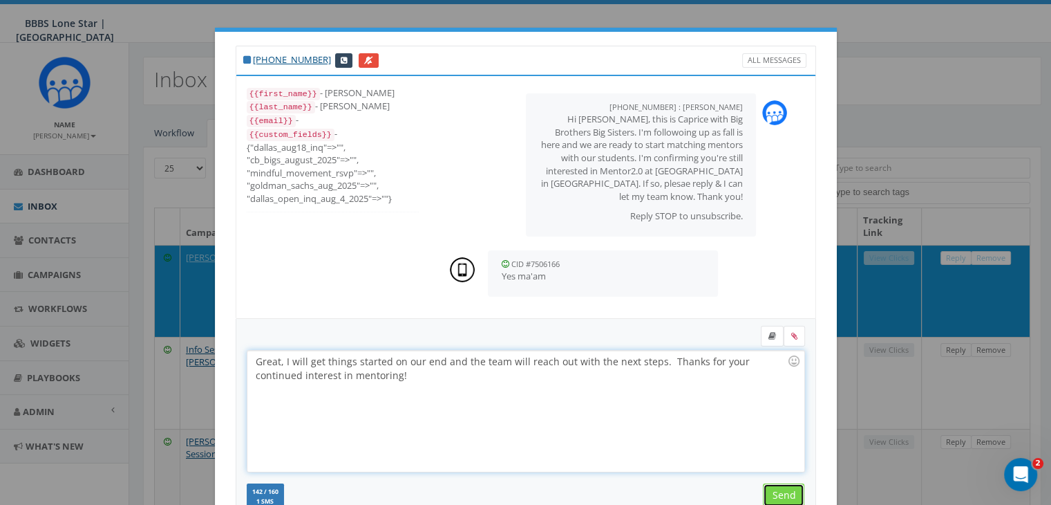
click at [771, 496] on input "Send" at bounding box center [783, 494] width 41 height 23
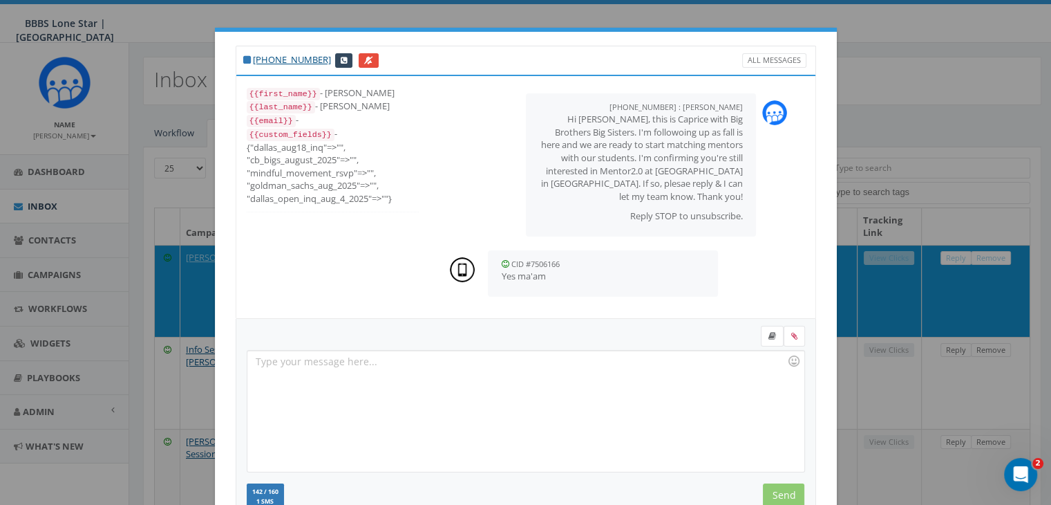
scroll to position [94, 0]
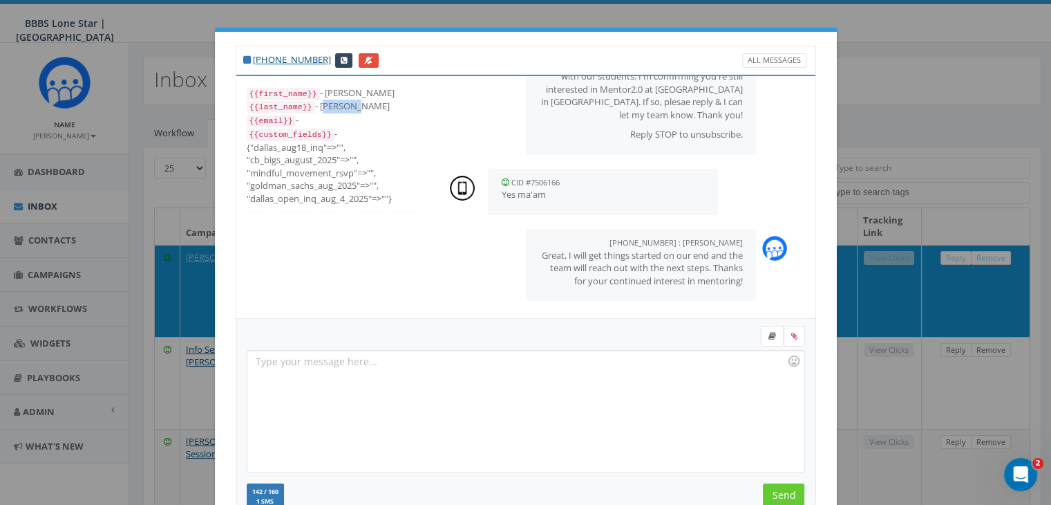
drag, startPoint x: 312, startPoint y: 104, endPoint x: 346, endPoint y: 103, distance: 33.2
click at [346, 103] on div "{{last_name}} - [PERSON_NAME]" at bounding box center [333, 107] width 172 height 14
copy div "[PERSON_NAME]"
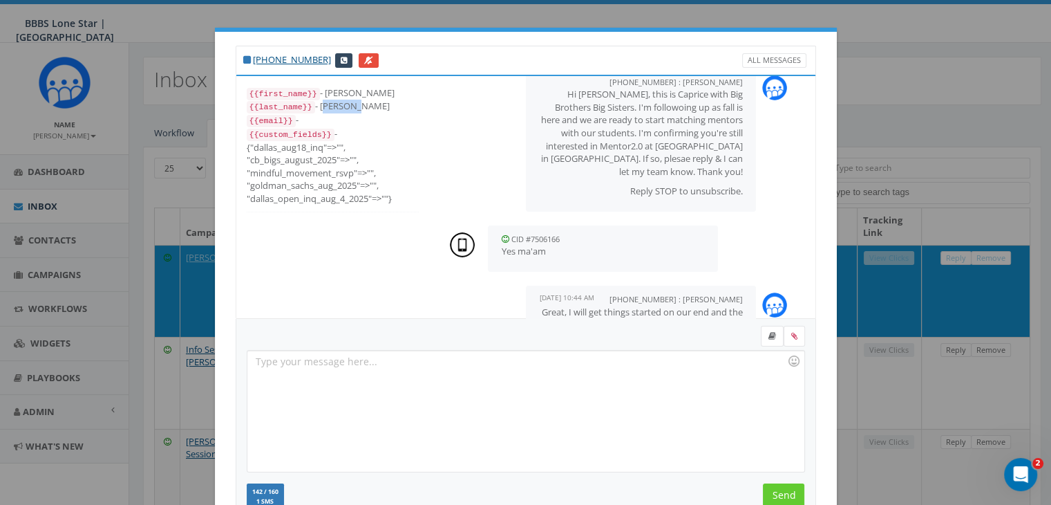
scroll to position [0, 0]
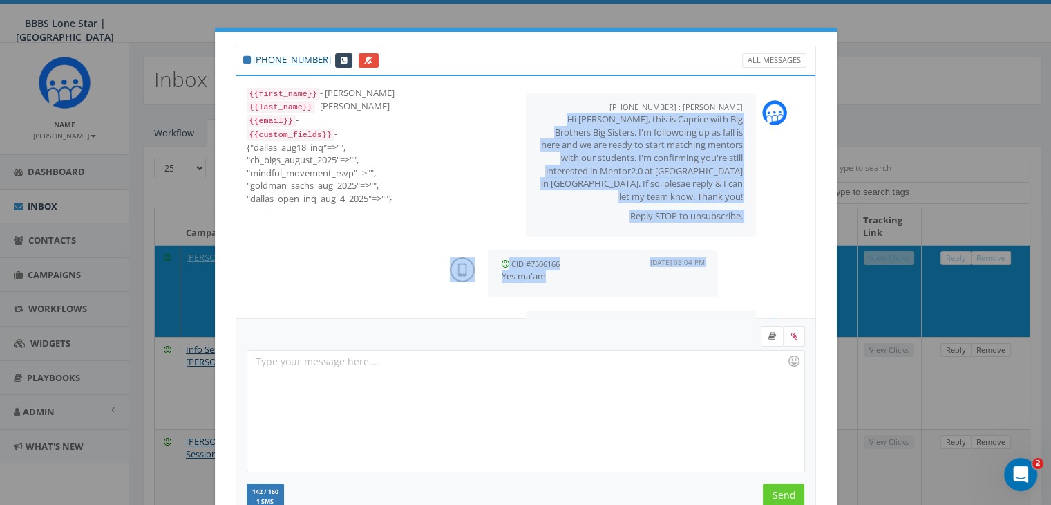
drag, startPoint x: 607, startPoint y: 104, endPoint x: 618, endPoint y: 255, distance: 151.0
click at [628, 296] on div "[PHONE_NUMBER] : [PERSON_NAME] [DATE] 02:57 PM Hi [PERSON_NAME], this is Capric…" at bounding box center [622, 237] width 373 height 303
drag, startPoint x: 736, startPoint y: 277, endPoint x: 534, endPoint y: 108, distance: 264.0
click at [534, 108] on div "[PHONE_NUMBER] : [PERSON_NAME] [DATE] 02:57 PM Hi [PERSON_NAME], this is Capric…" at bounding box center [622, 237] width 373 height 303
copy div "[PHONE_NUMBER] : [PERSON_NAME] [DATE] 02:57 PM Hi [PERSON_NAME], this is Capric…"
